Goal: Task Accomplishment & Management: Manage account settings

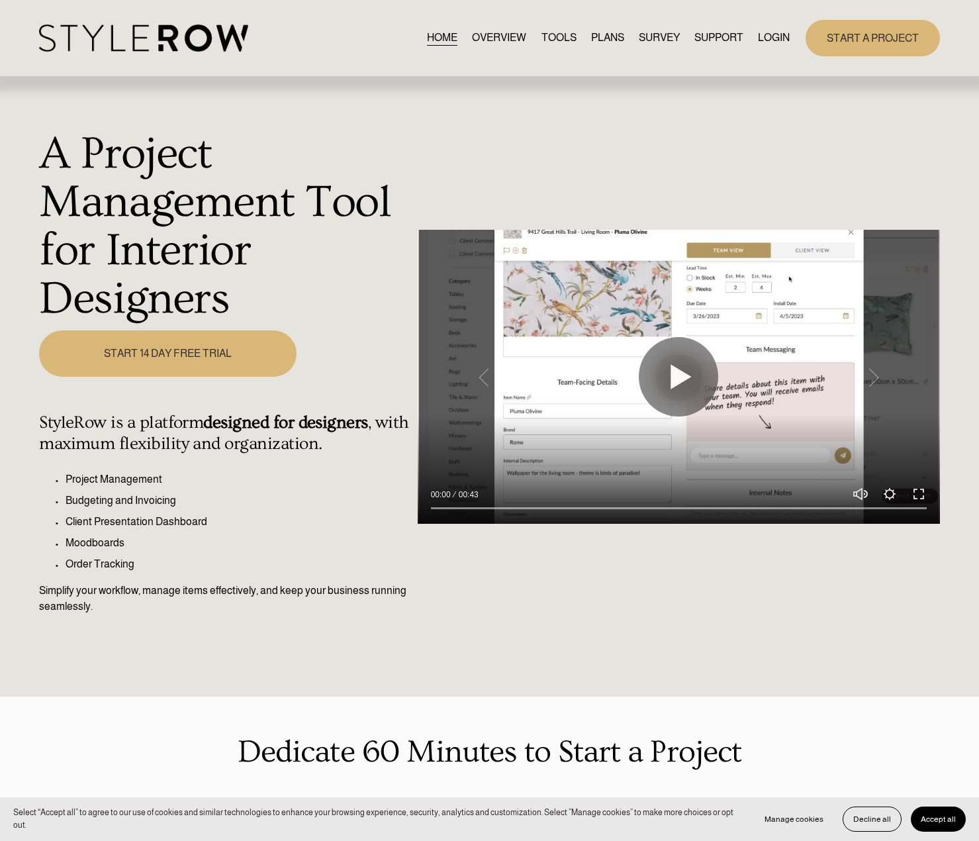
click at [777, 43] on link "LOGIN" at bounding box center [774, 38] width 32 height 18
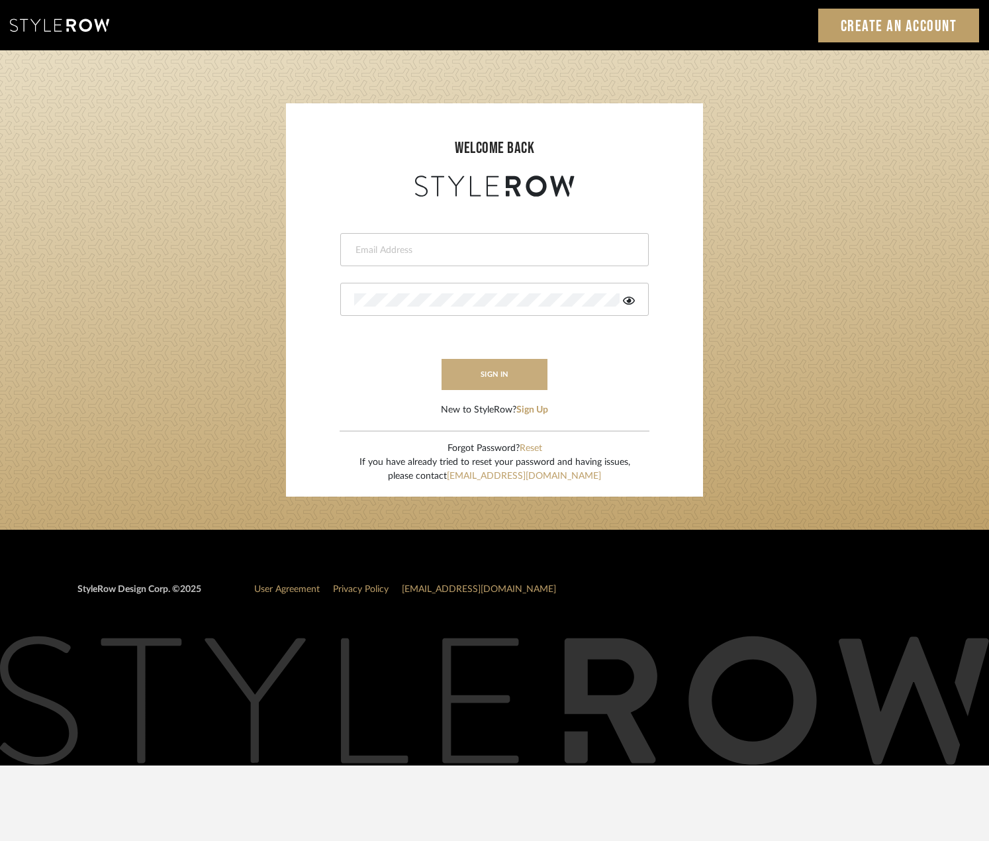
type input "madeleine@studiodb.com"
click at [525, 371] on button "sign in" at bounding box center [495, 374] width 106 height 31
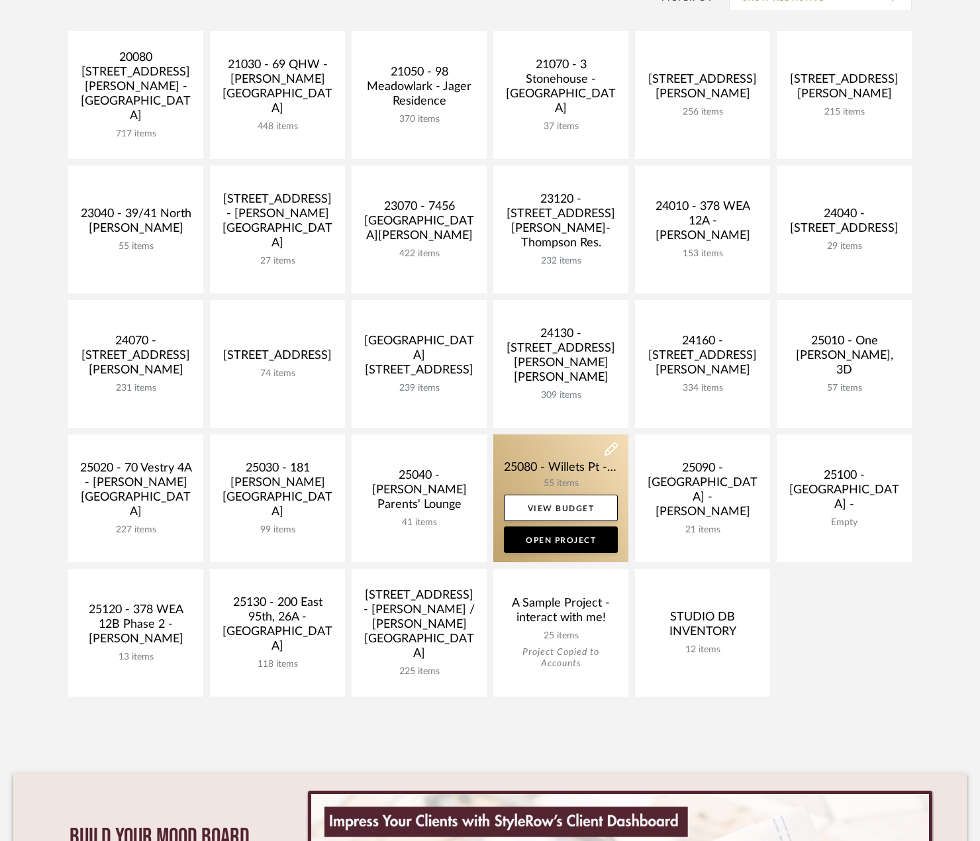
scroll to position [331, 0]
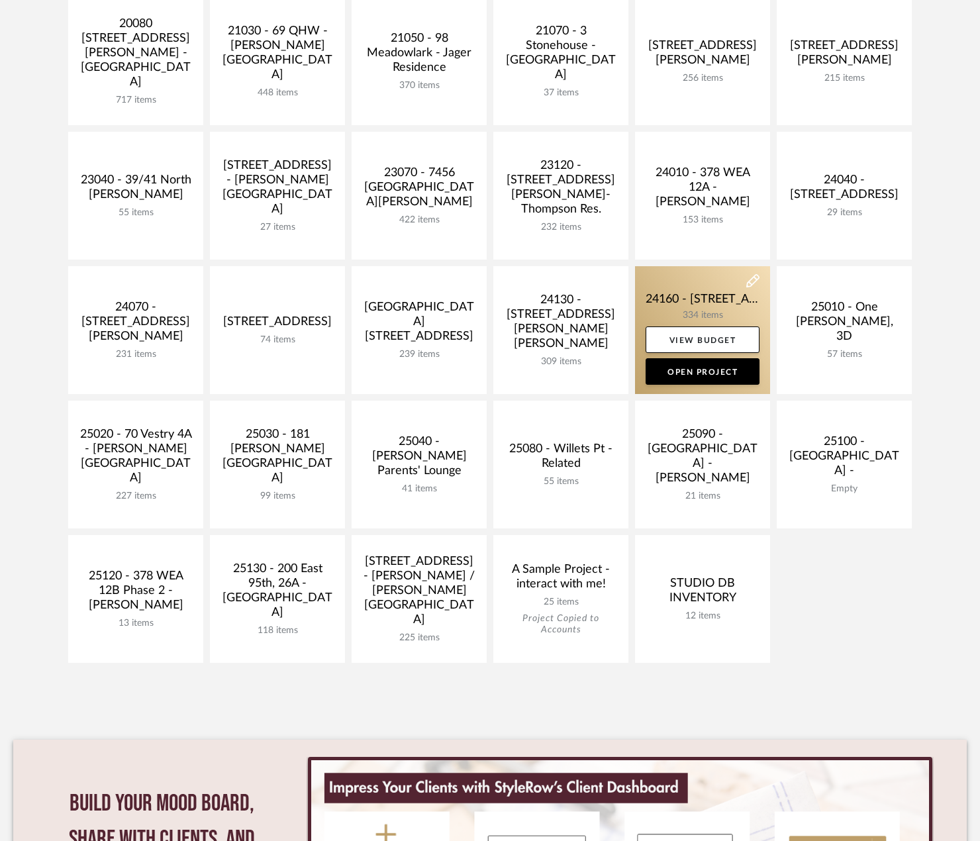
click at [706, 305] on link at bounding box center [702, 330] width 135 height 128
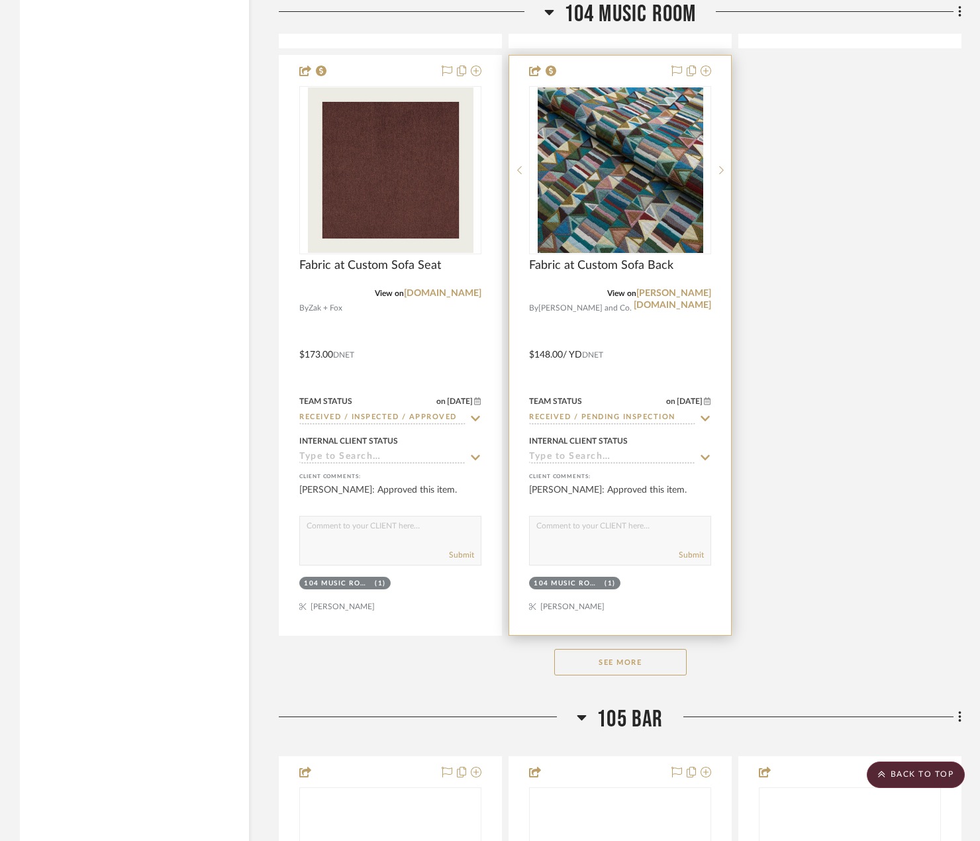
scroll to position [23570, 0]
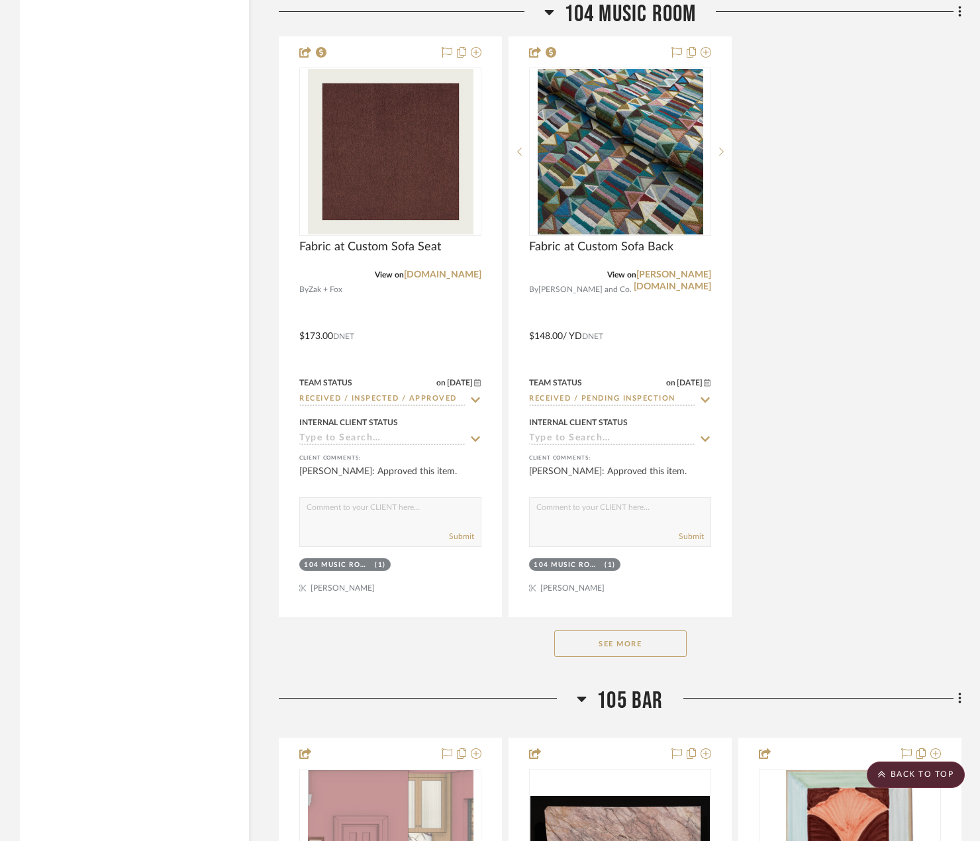
click at [646, 640] on button "See More" at bounding box center [620, 643] width 132 height 26
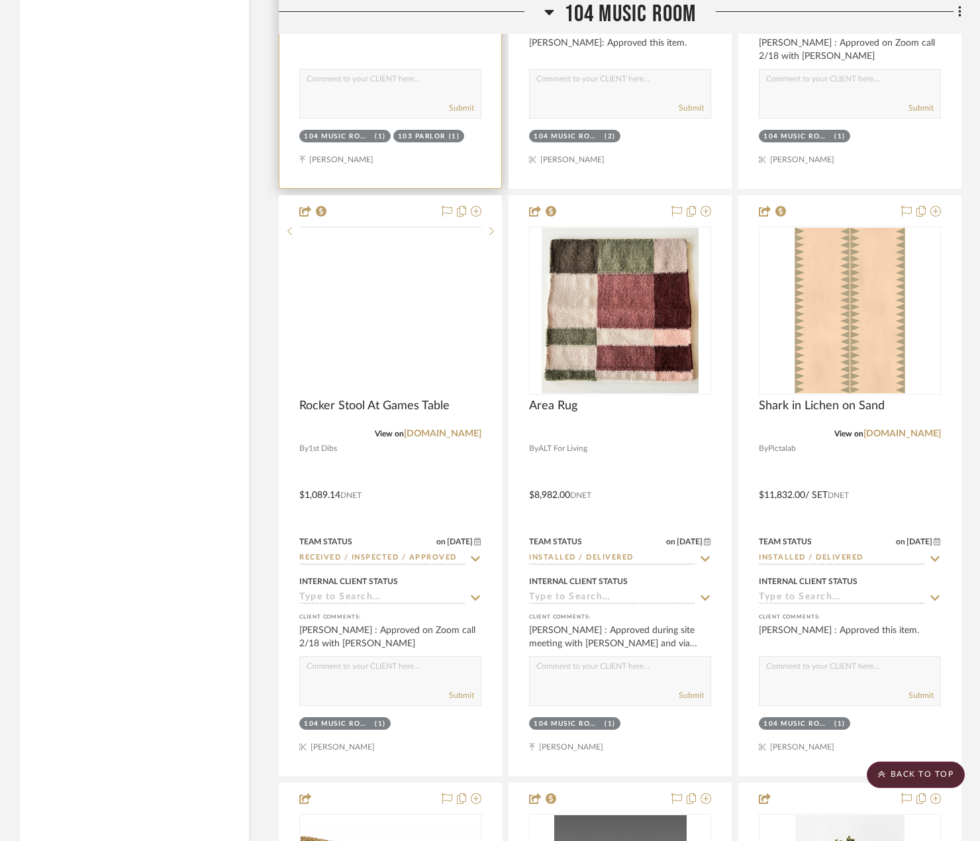
scroll to position [24629, 0]
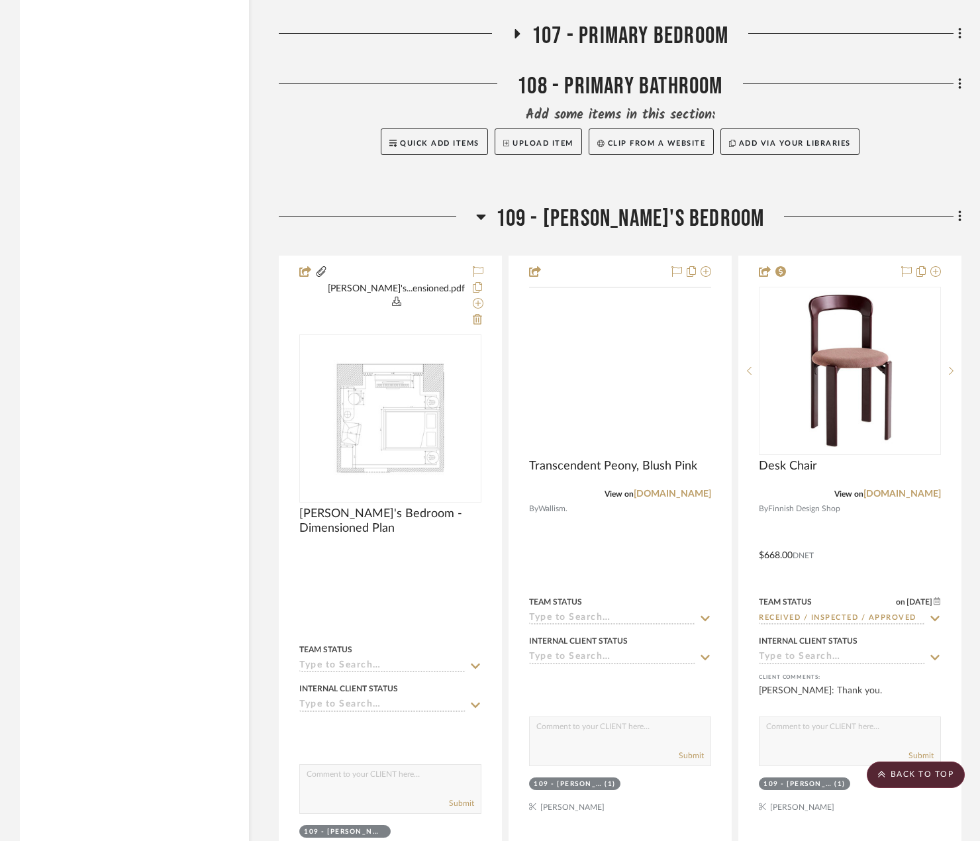
scroll to position [8144, 0]
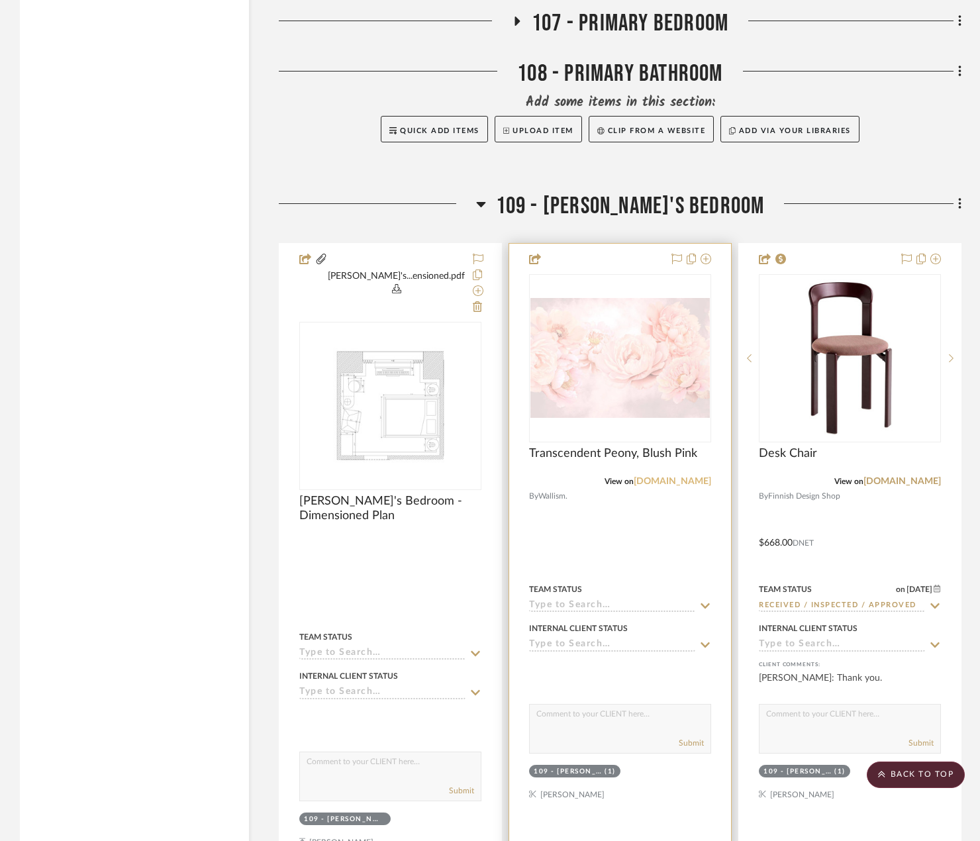
click at [700, 481] on link "wallism.com" at bounding box center [672, 481] width 77 height 9
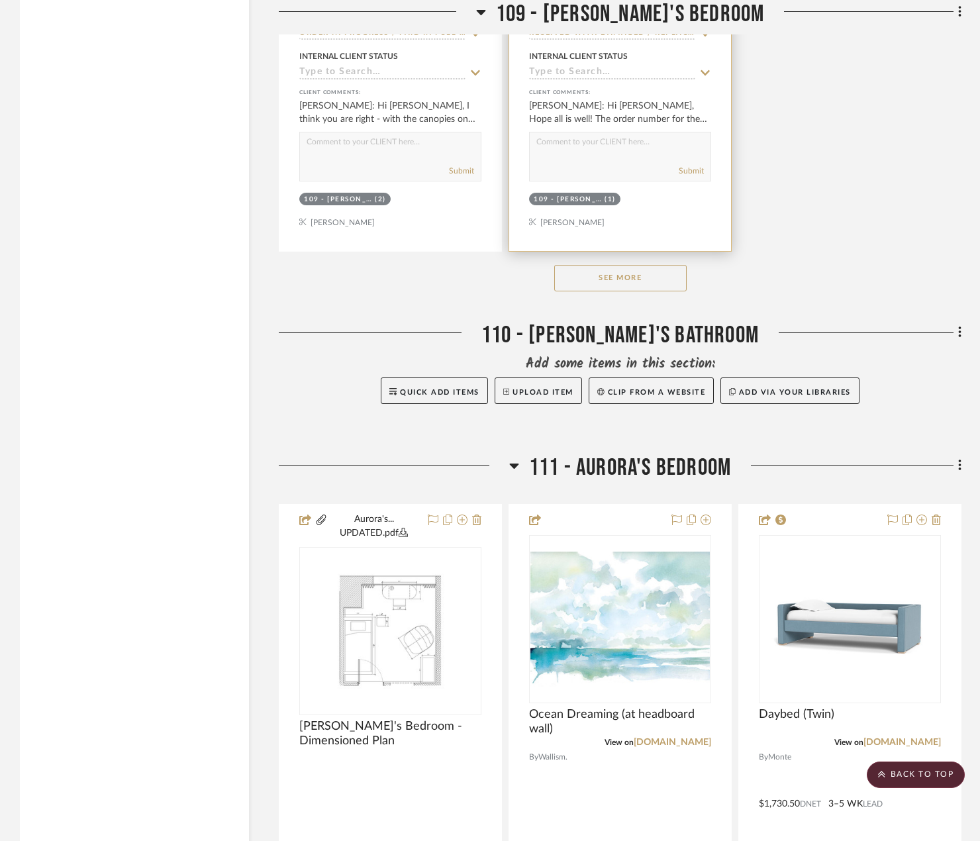
scroll to position [10196, 0]
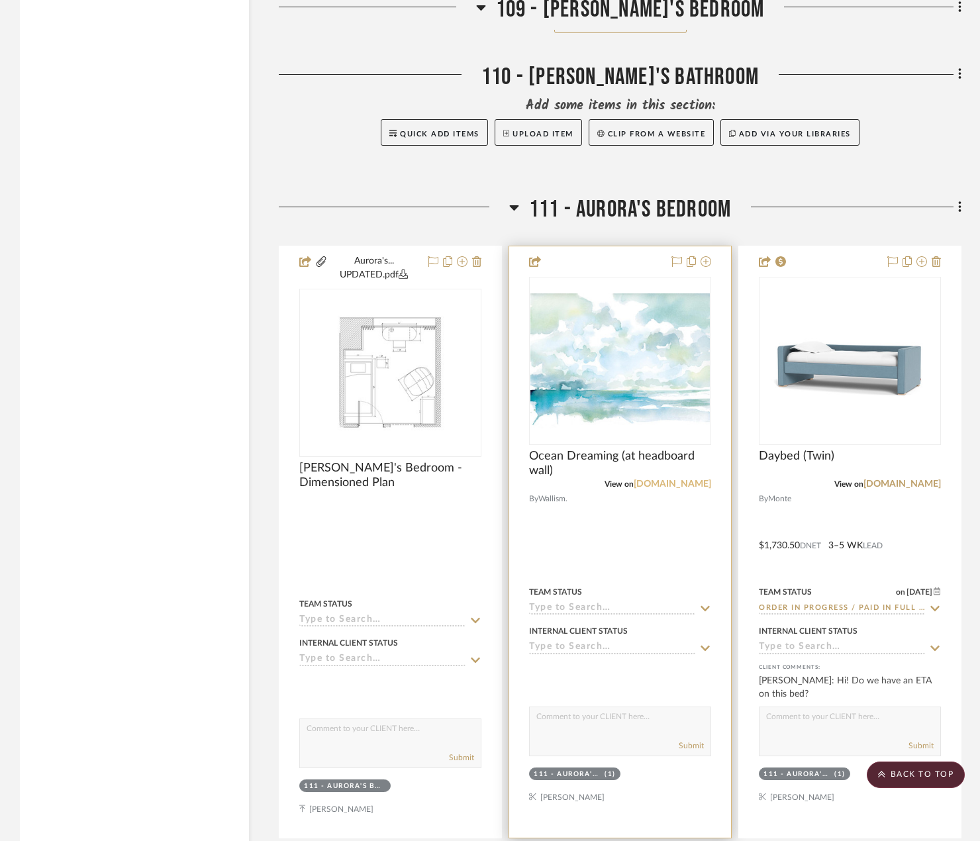
click at [698, 479] on link "wallism.com" at bounding box center [672, 483] width 77 height 9
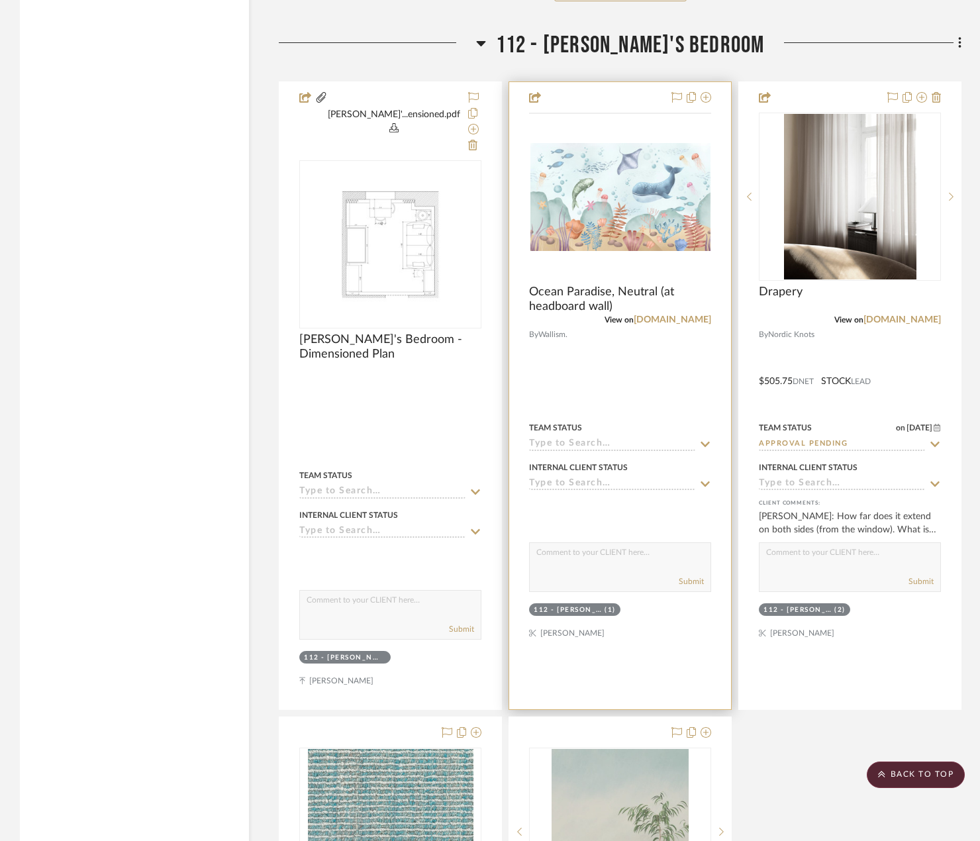
scroll to position [12248, 0]
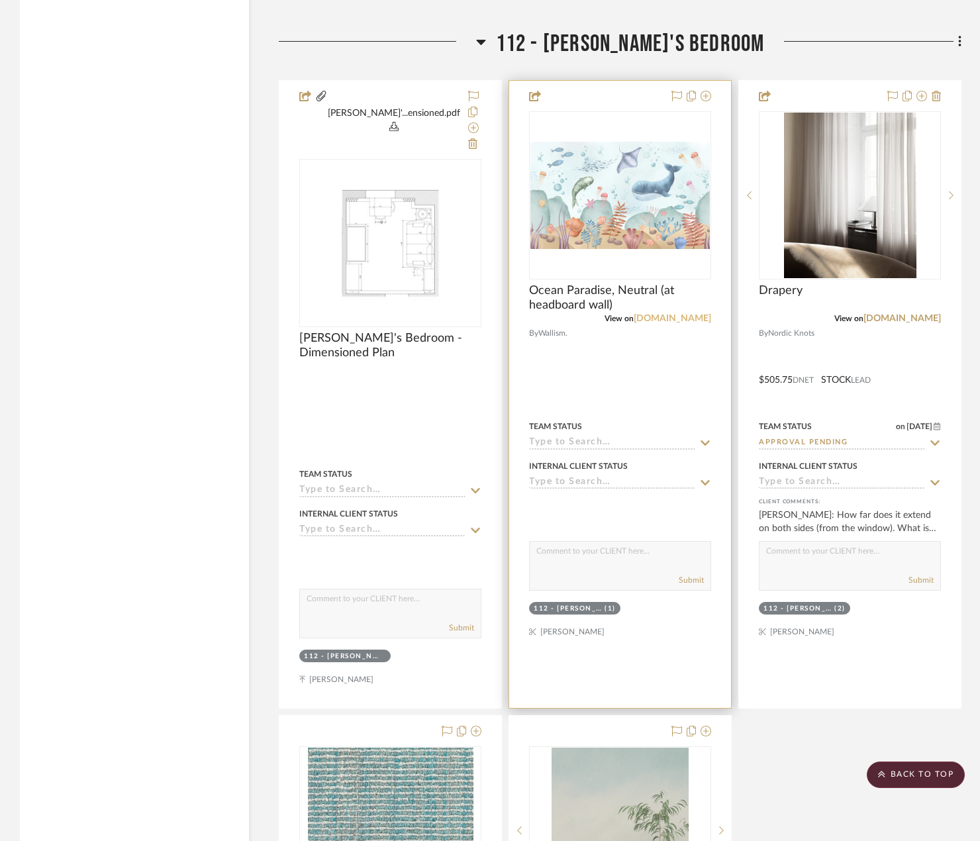
click at [672, 314] on link "wallism.com" at bounding box center [672, 318] width 77 height 9
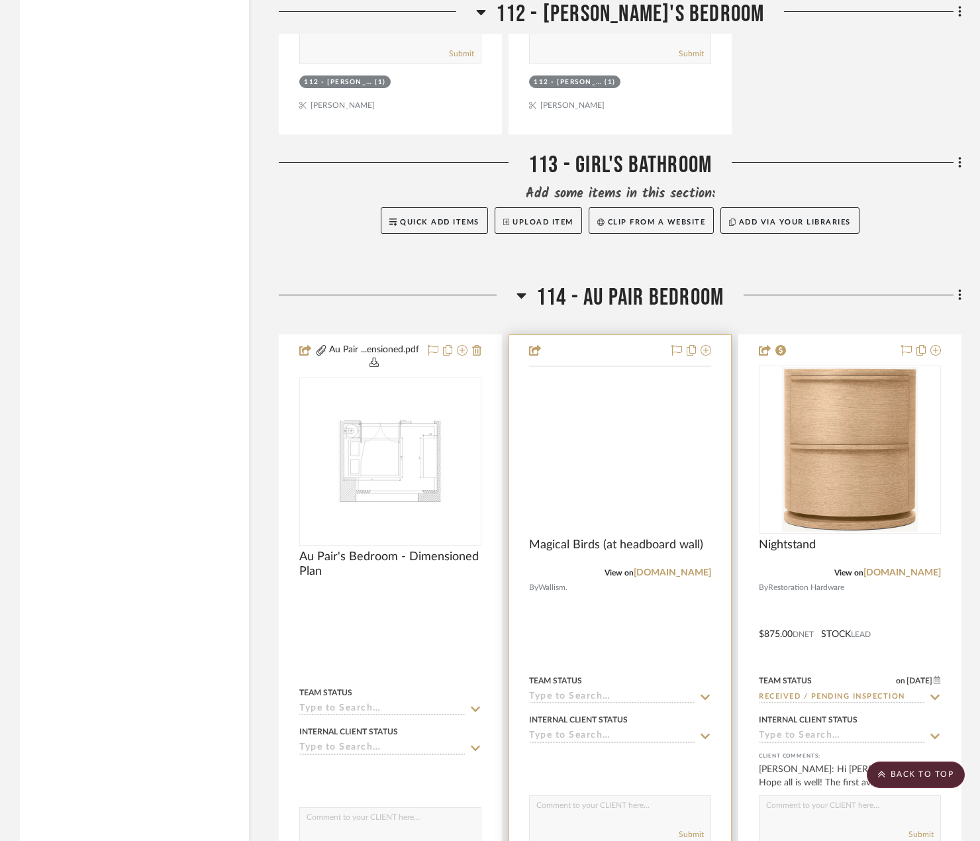
scroll to position [13440, 0]
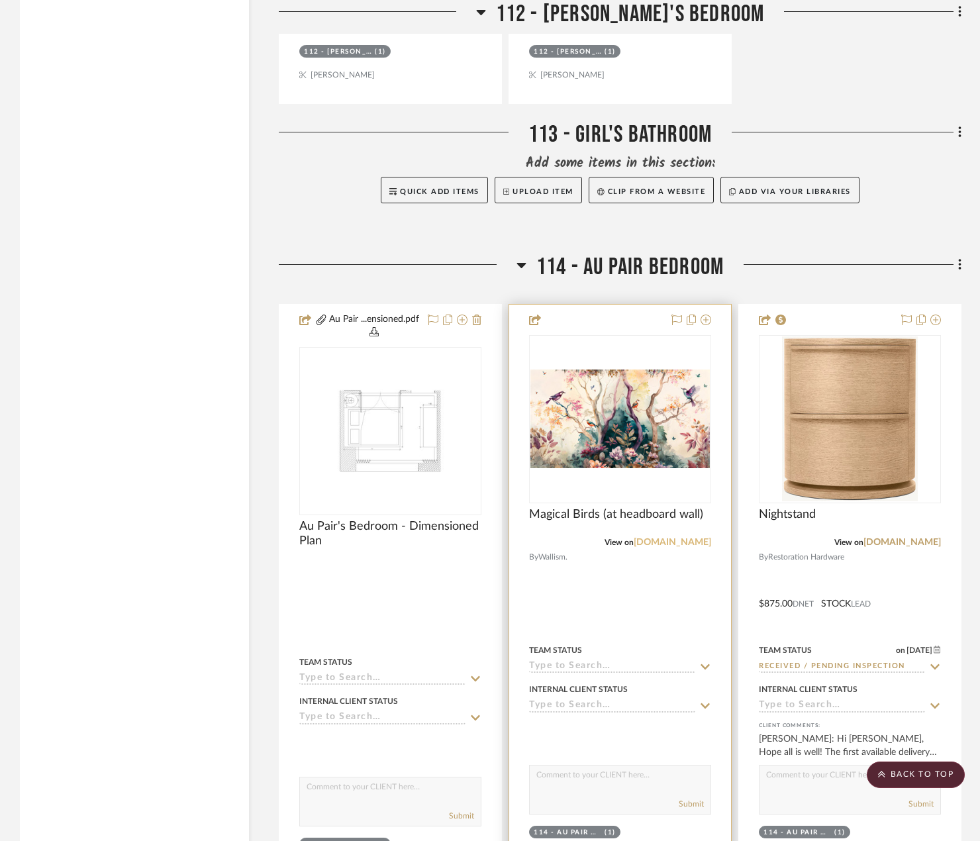
click at [693, 538] on link "wallism.com" at bounding box center [672, 542] width 77 height 9
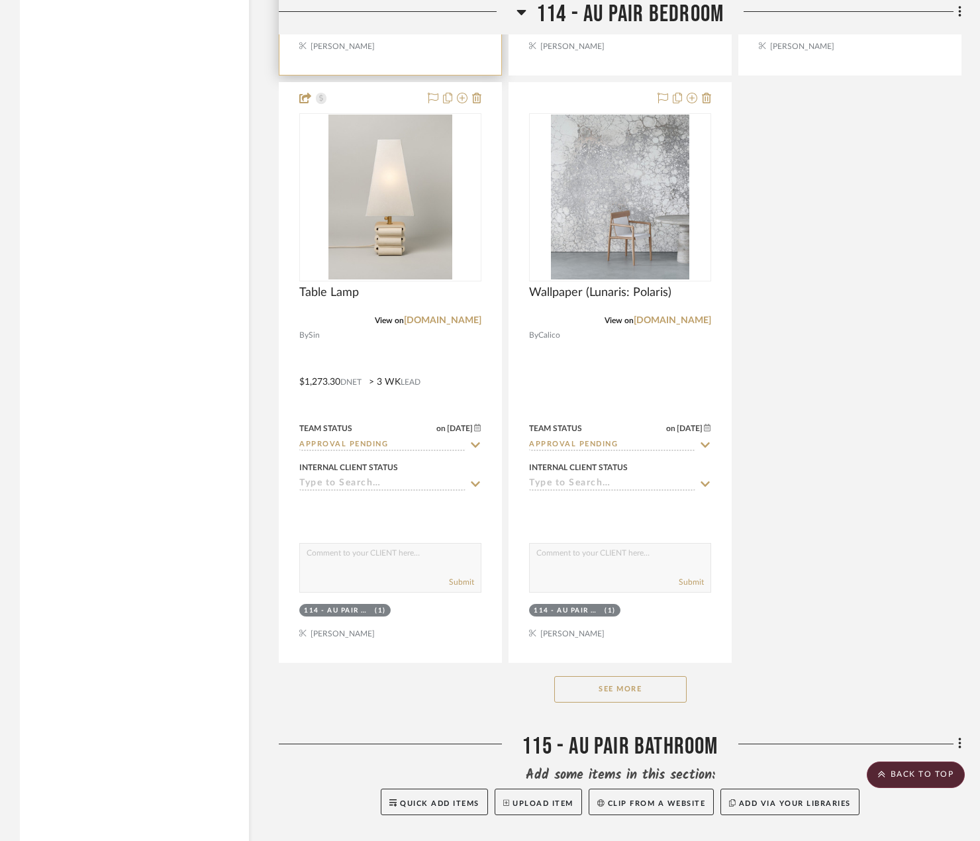
scroll to position [14958, 0]
